Goal: Task Accomplishment & Management: Use online tool/utility

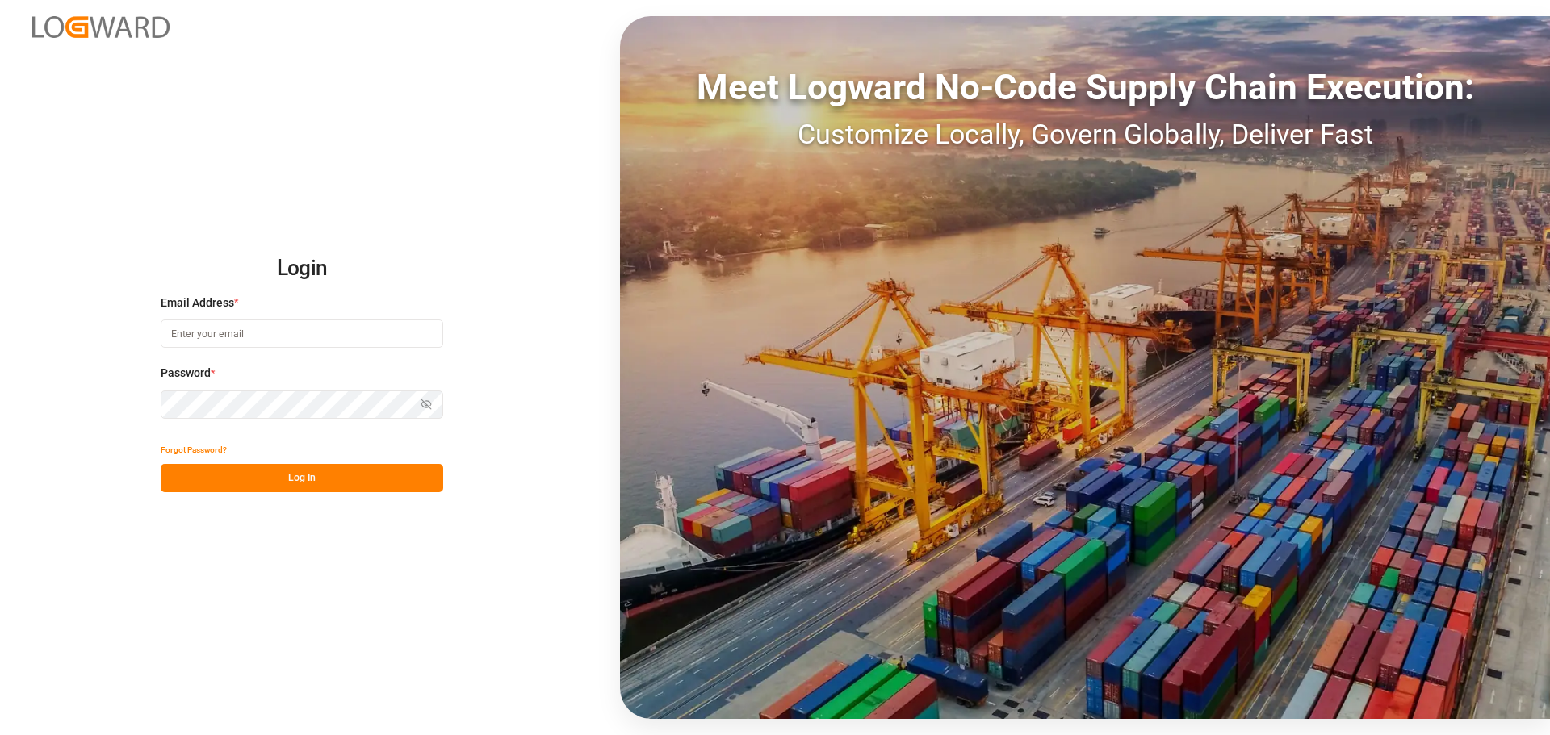
click at [258, 343] on input at bounding box center [302, 334] width 282 height 28
paste input "helhalla@hellmann.com"
type input "helhalla@hellmann.com"
click at [229, 483] on button "Log In" at bounding box center [302, 478] width 282 height 28
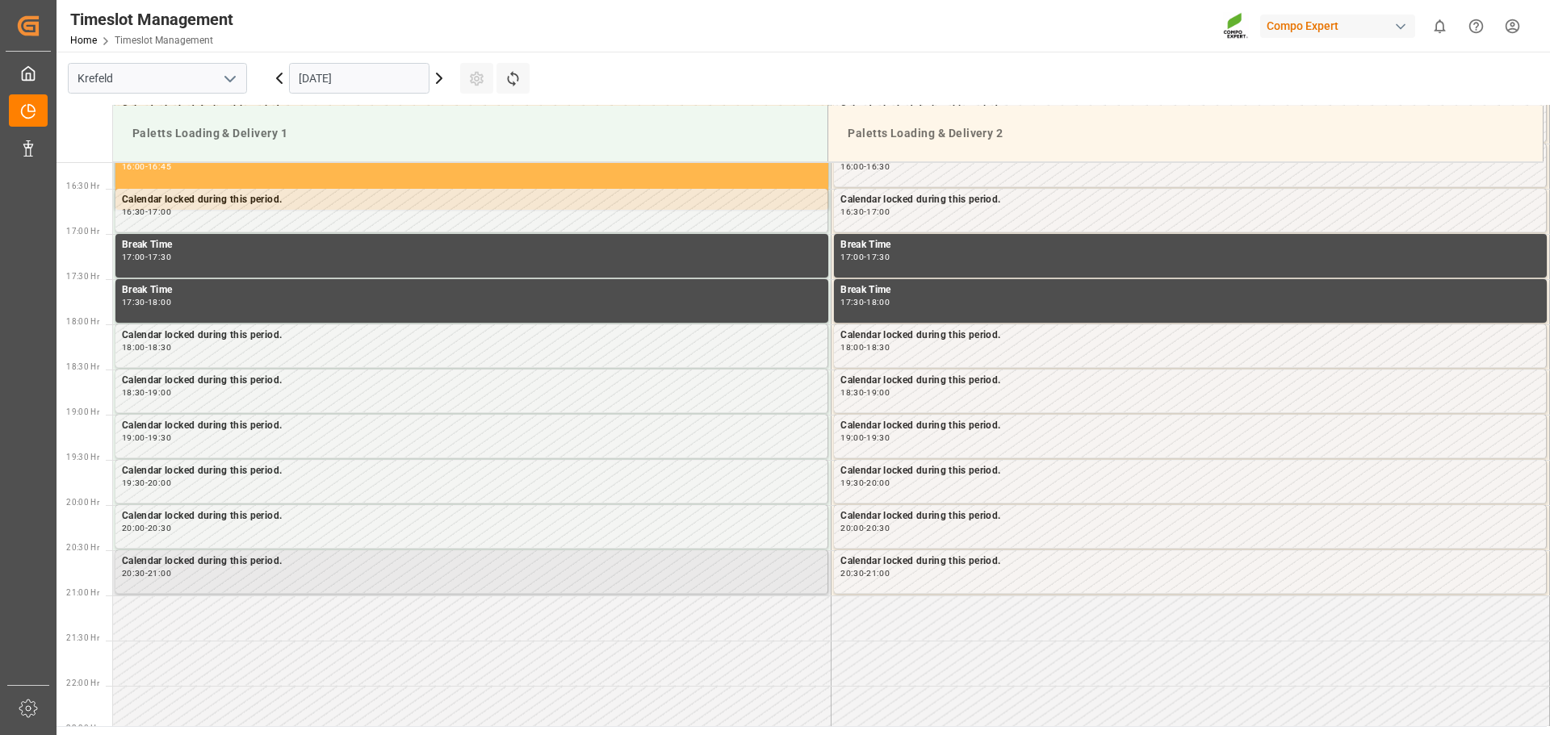
scroll to position [1606, 0]
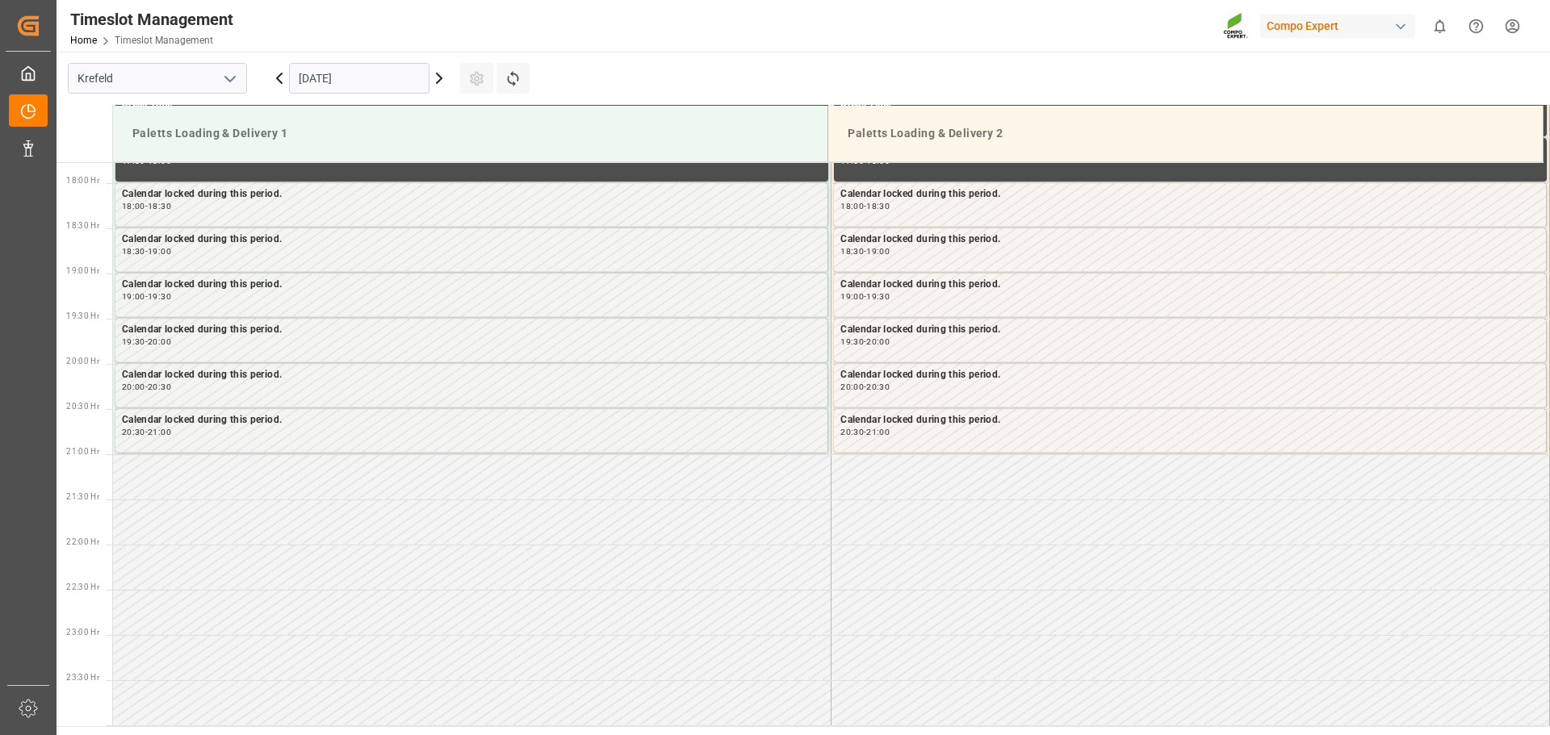
click at [443, 81] on icon at bounding box center [438, 78] width 19 height 19
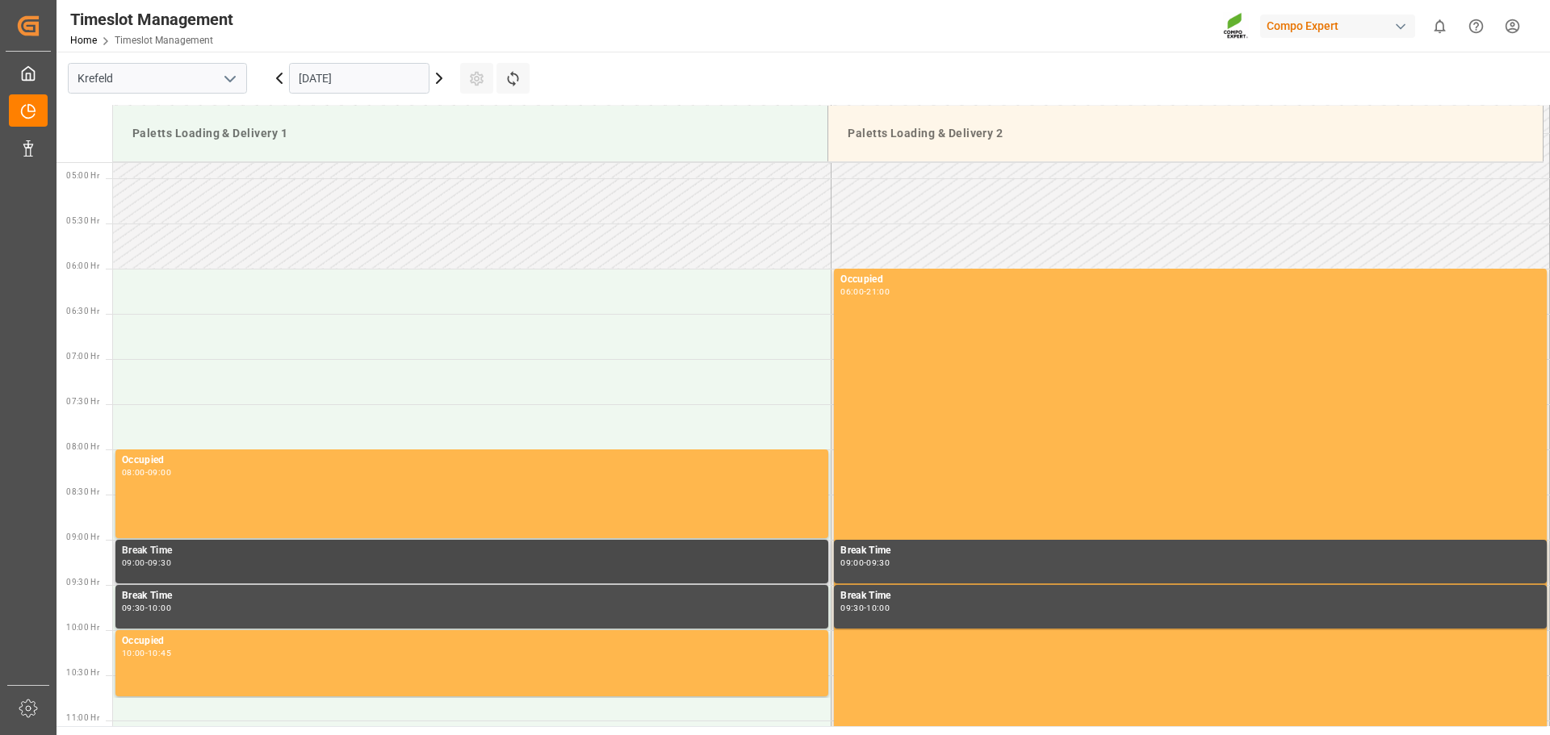
scroll to position [429, 0]
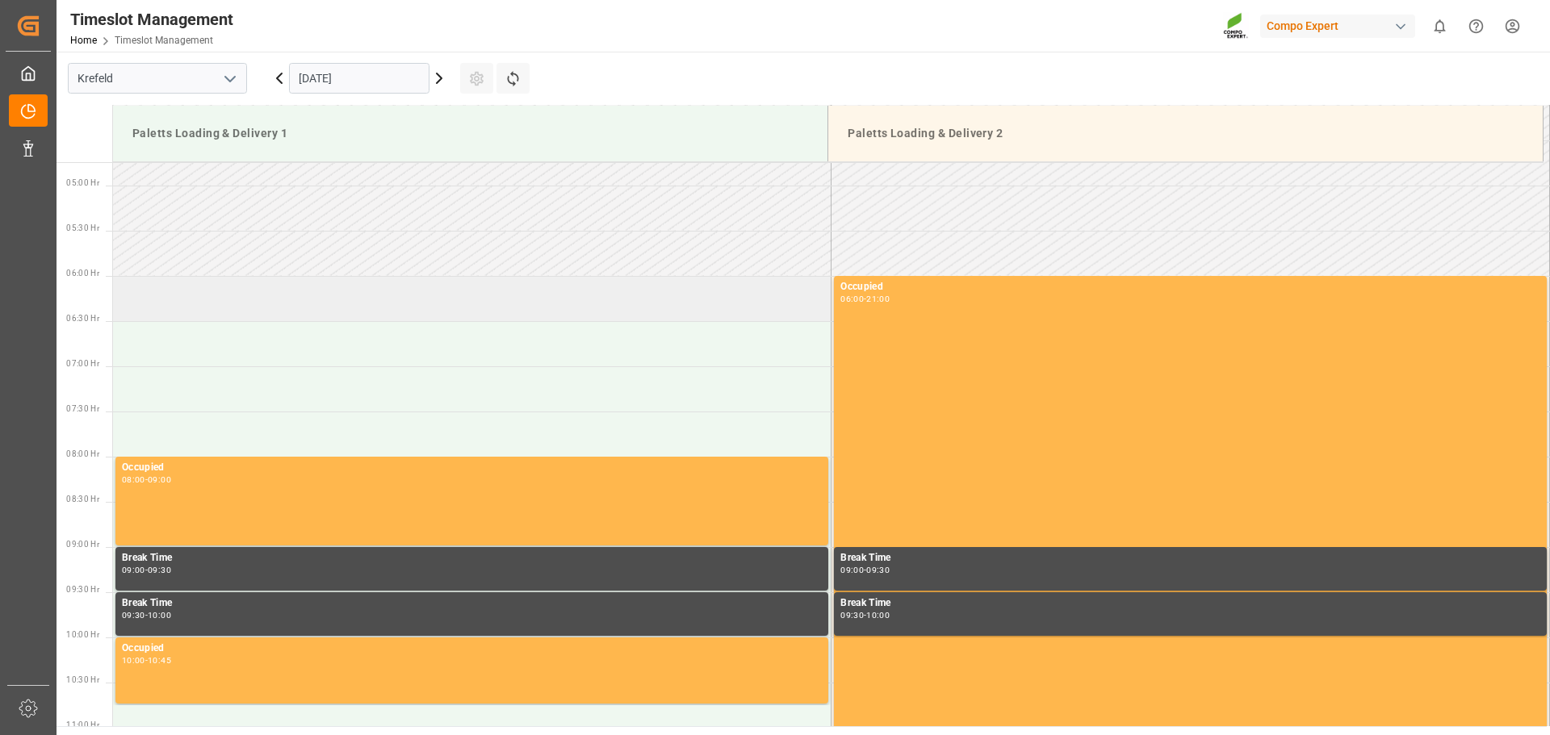
click at [154, 302] on td at bounding box center [472, 298] width 718 height 45
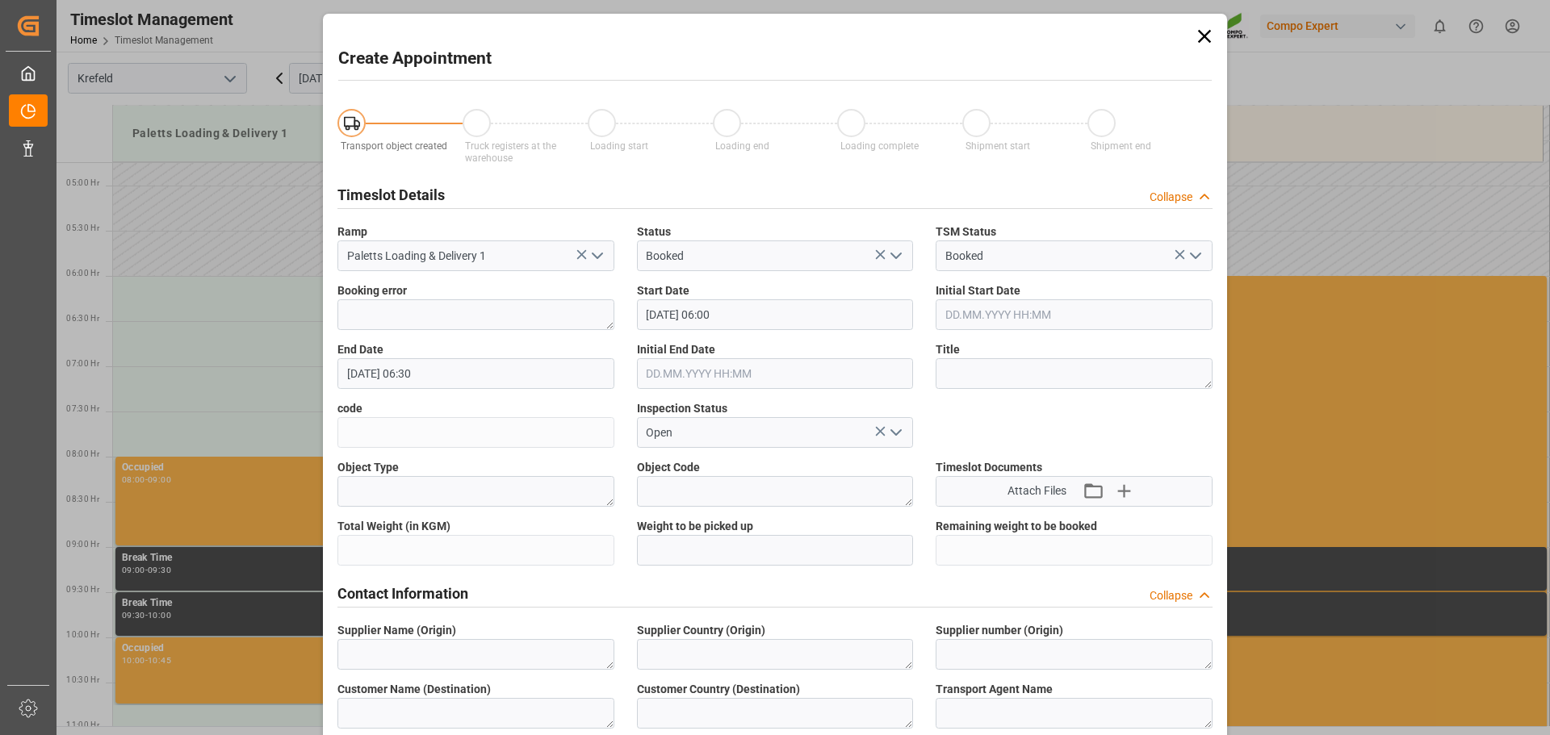
click at [1202, 36] on icon at bounding box center [1204, 36] width 13 height 13
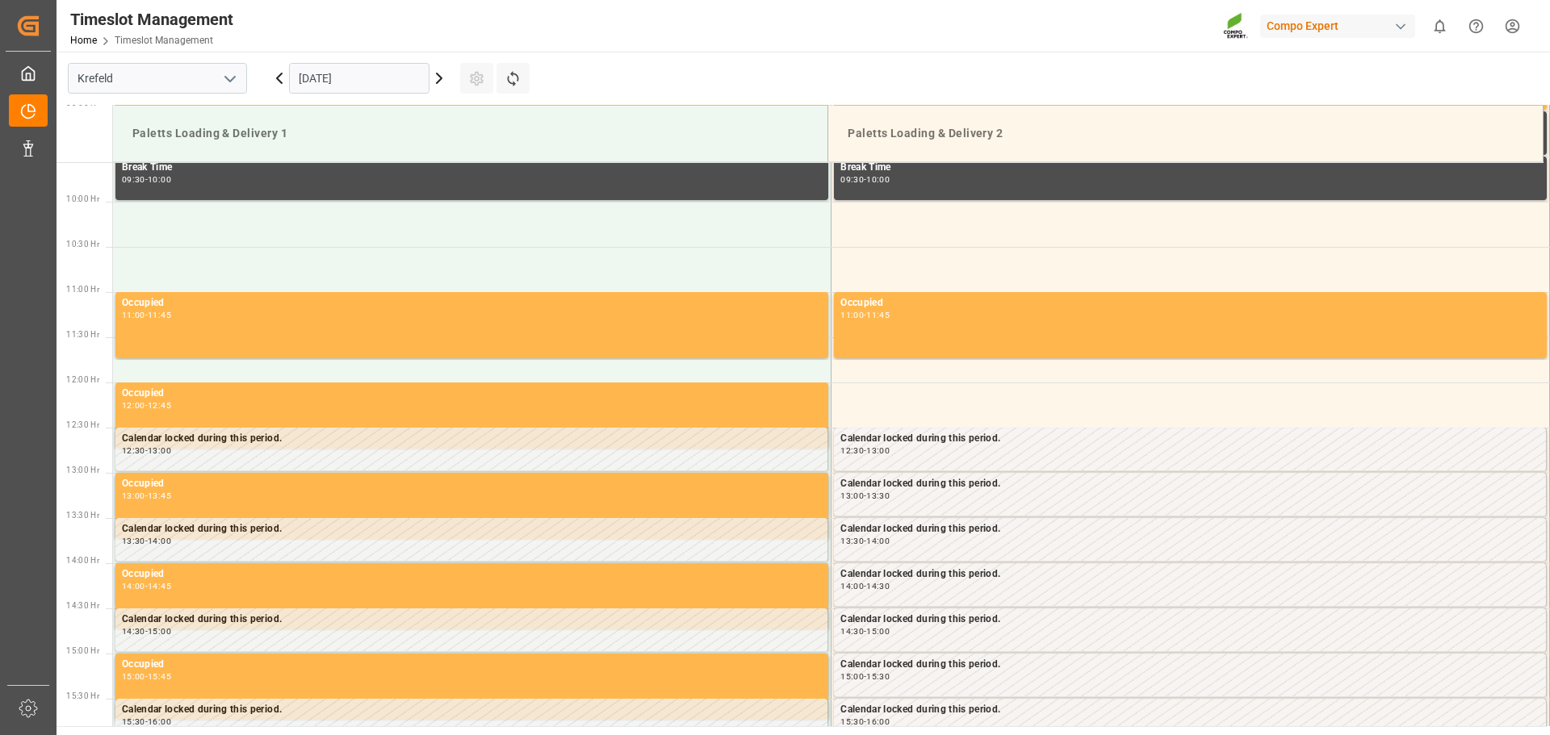
scroll to position [751, 0]
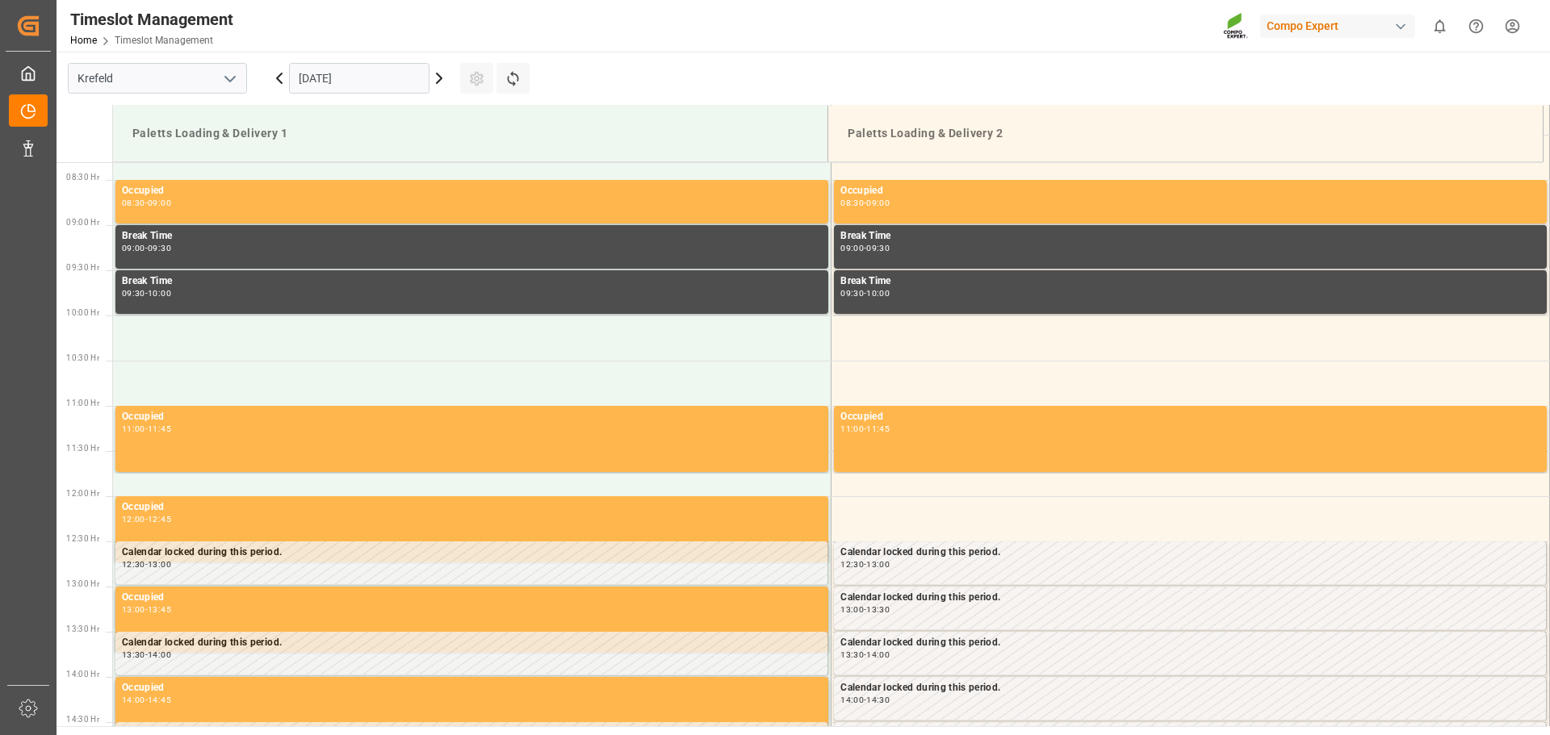
click at [439, 86] on icon at bounding box center [438, 78] width 19 height 19
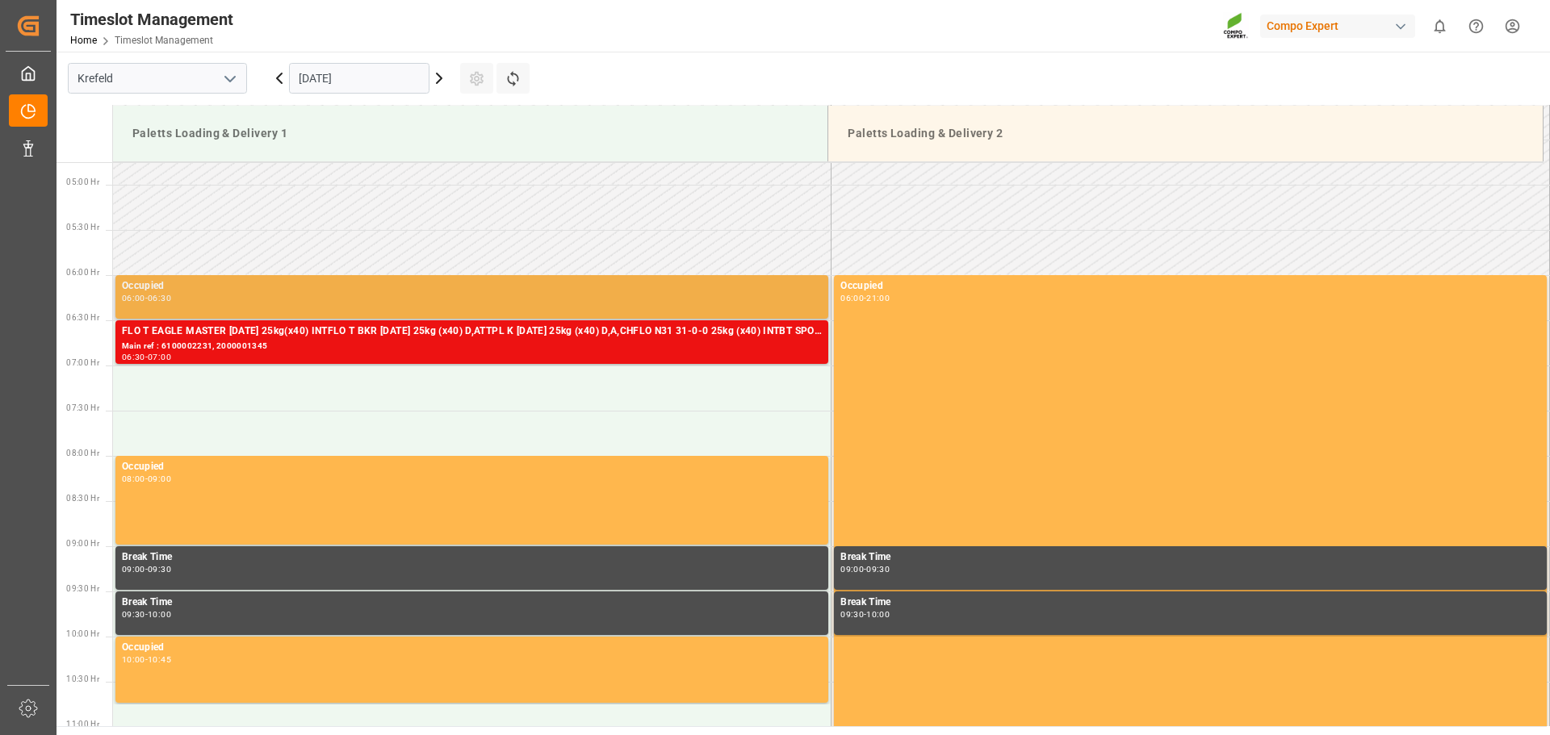
scroll to position [429, 0]
